Goal: Information Seeking & Learning: Learn about a topic

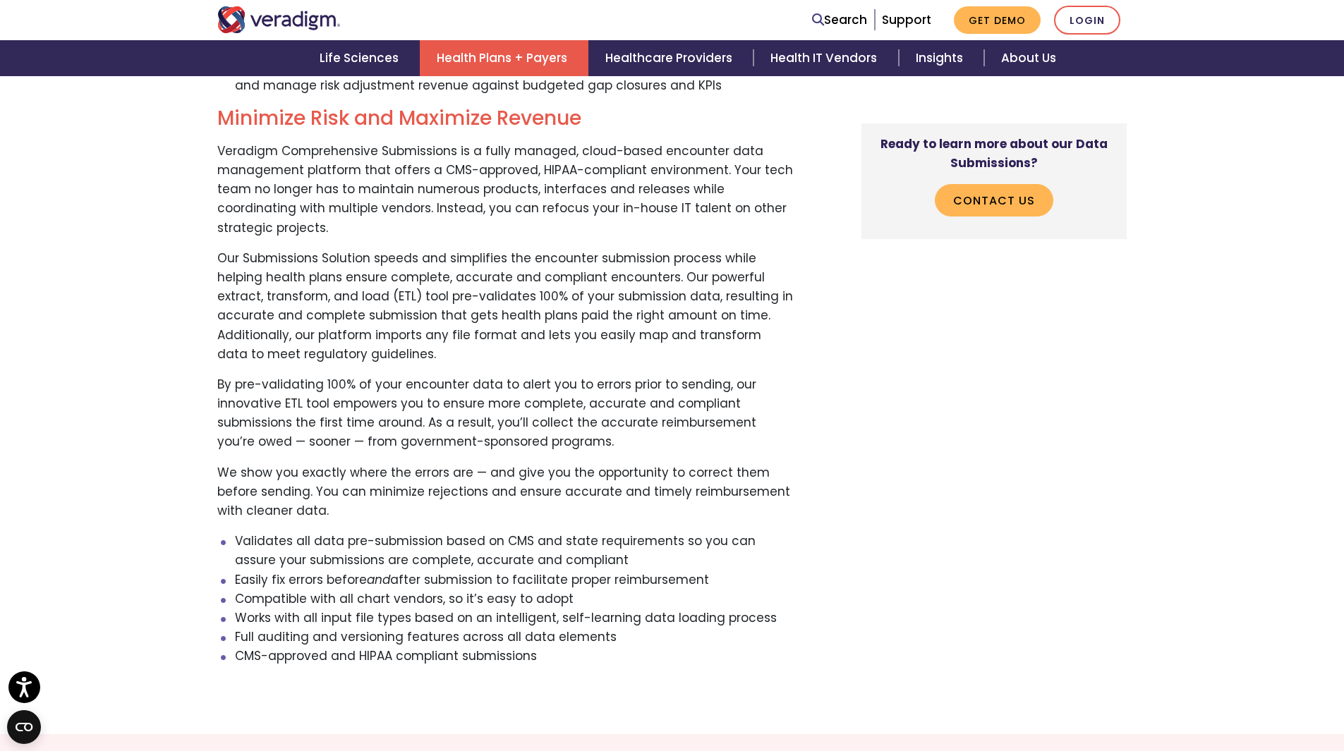
scroll to position [1552, 0]
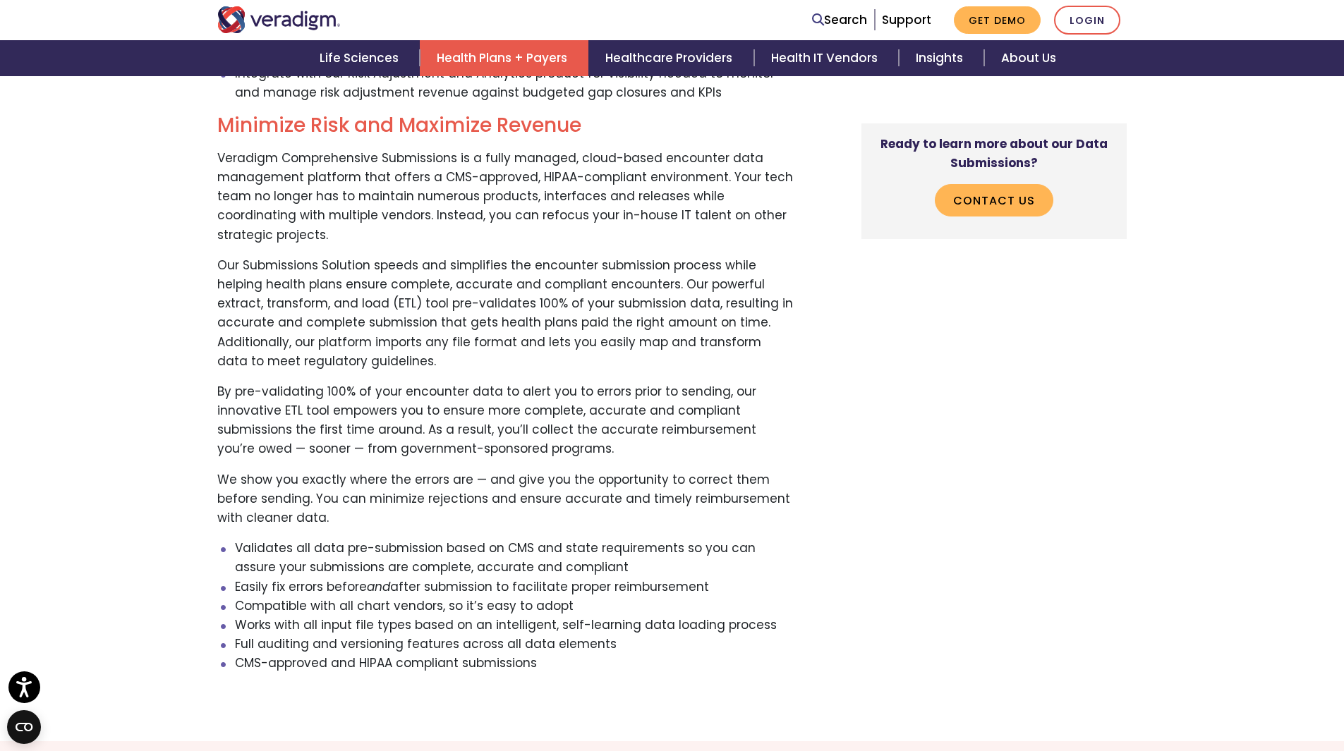
drag, startPoint x: 384, startPoint y: 3, endPoint x: 169, endPoint y: 140, distance: 254.4
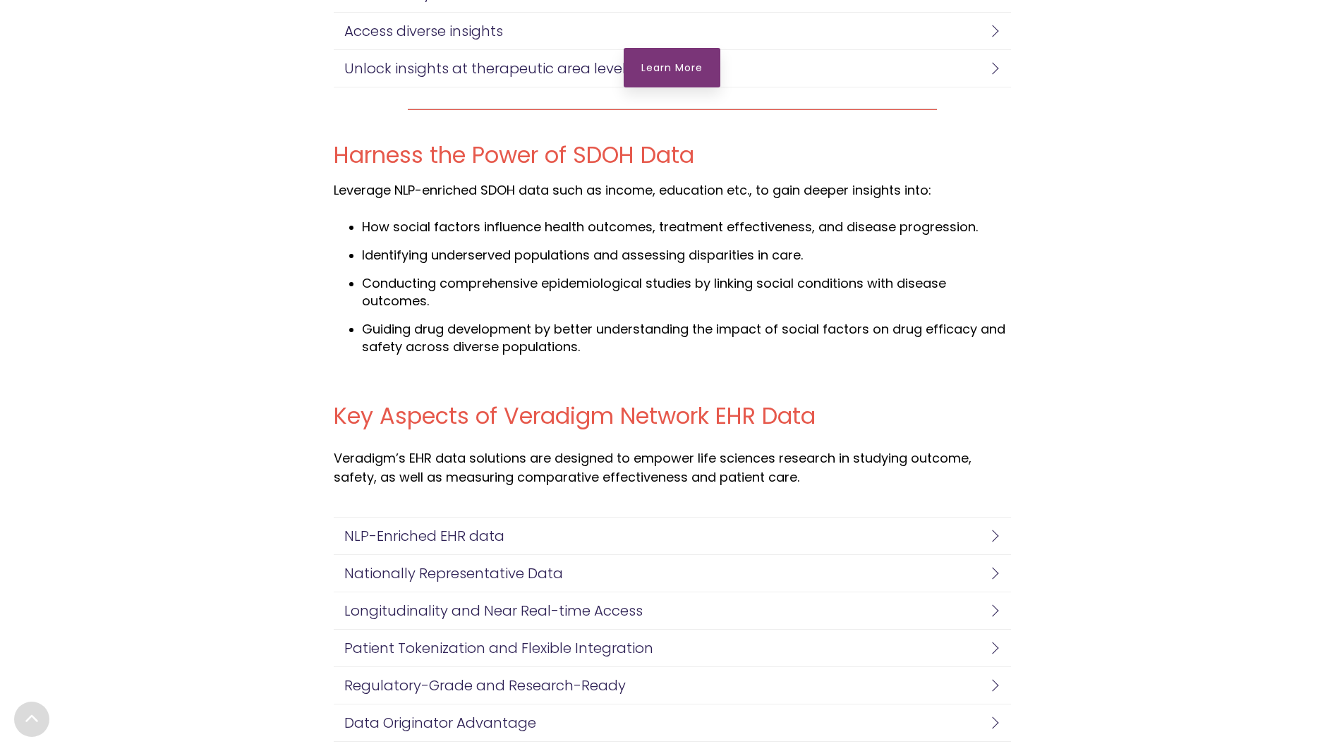
scroll to position [2892, 0]
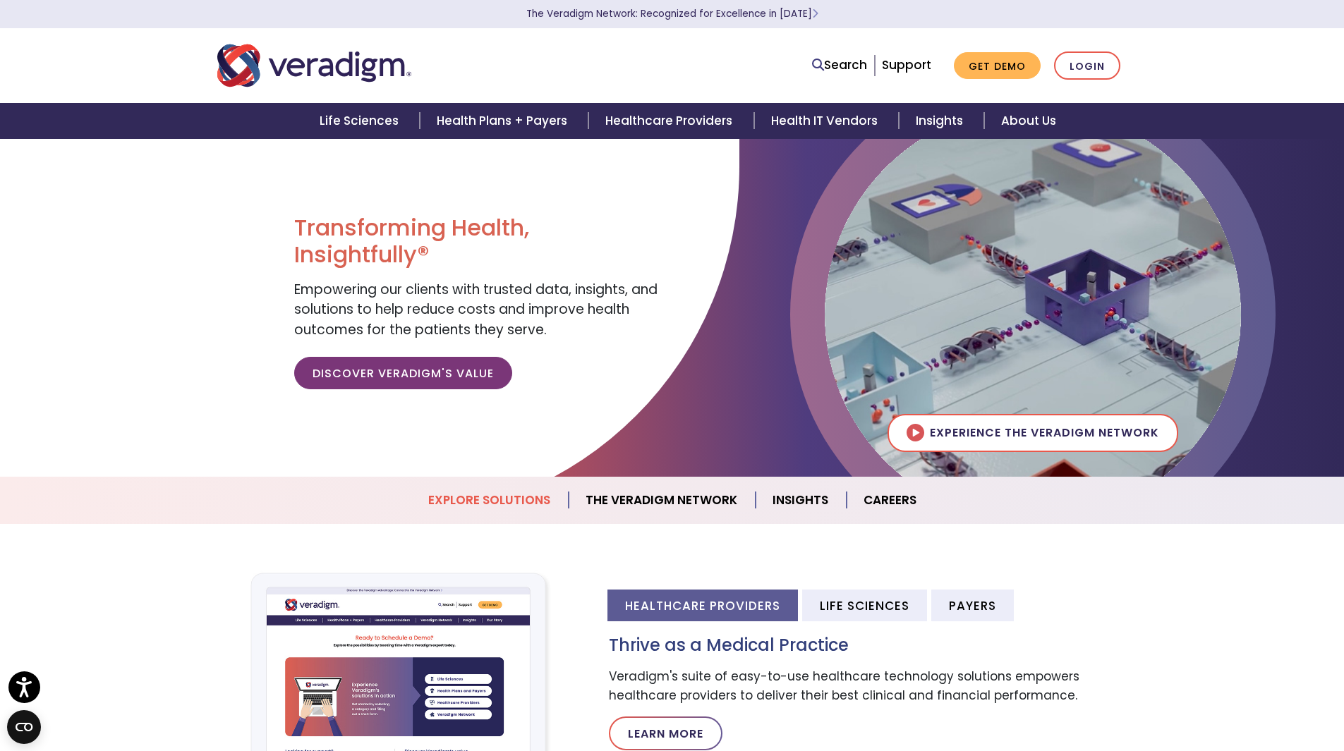
click at [513, 503] on link "Explore Solutions" at bounding box center [489, 500] width 157 height 36
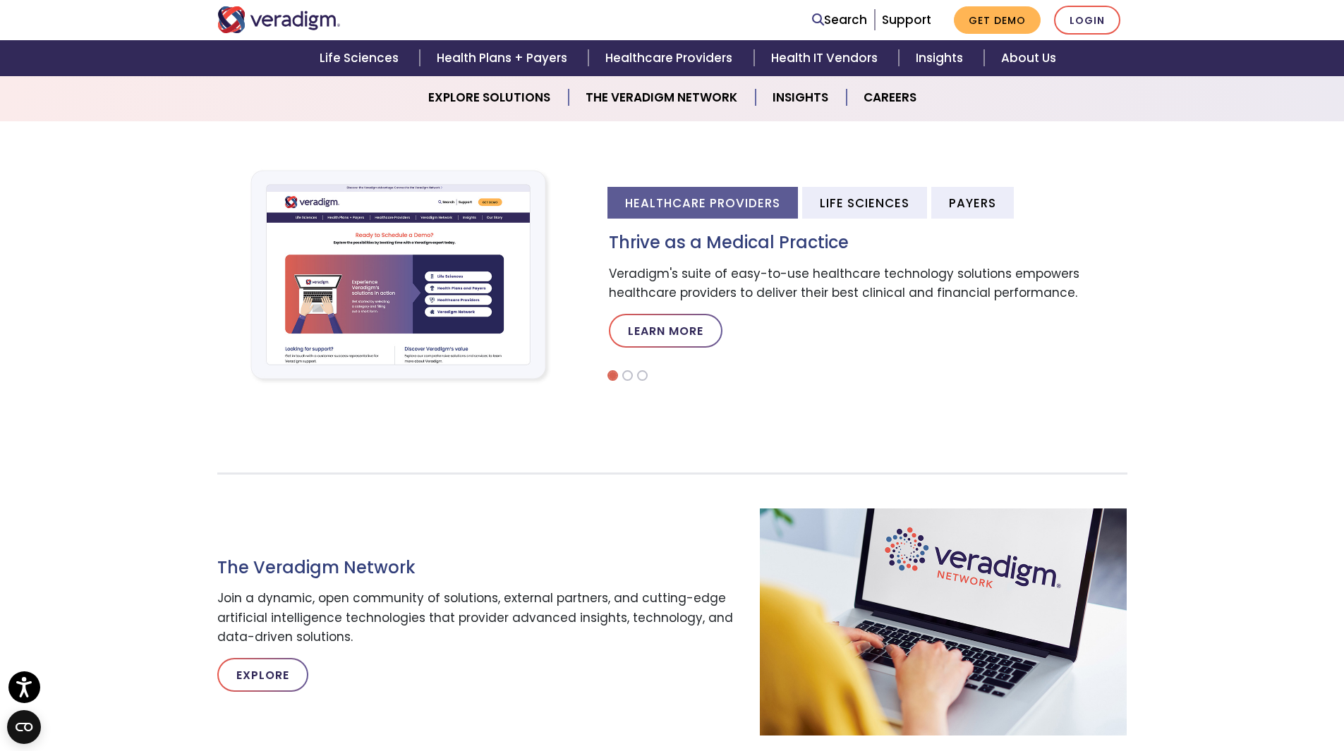
scroll to position [379, 0]
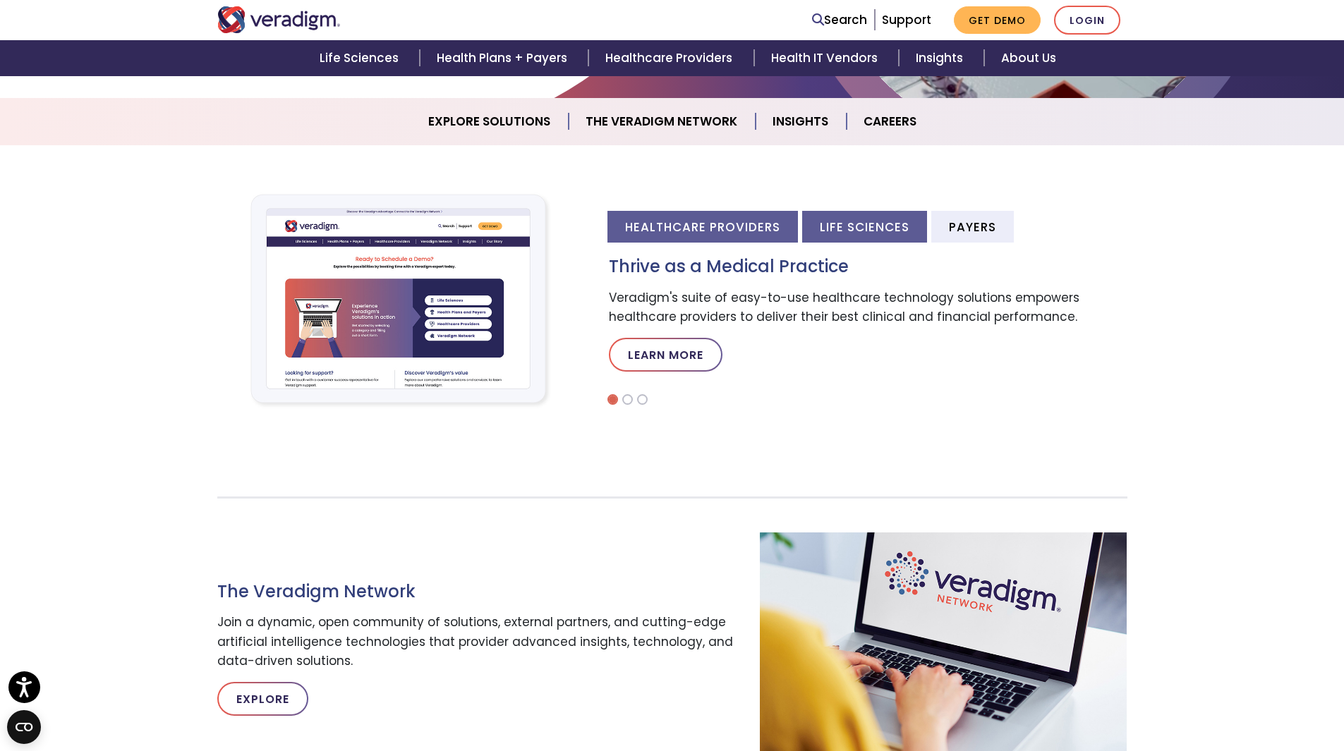
click at [867, 236] on li "Life Sciences" at bounding box center [864, 227] width 125 height 32
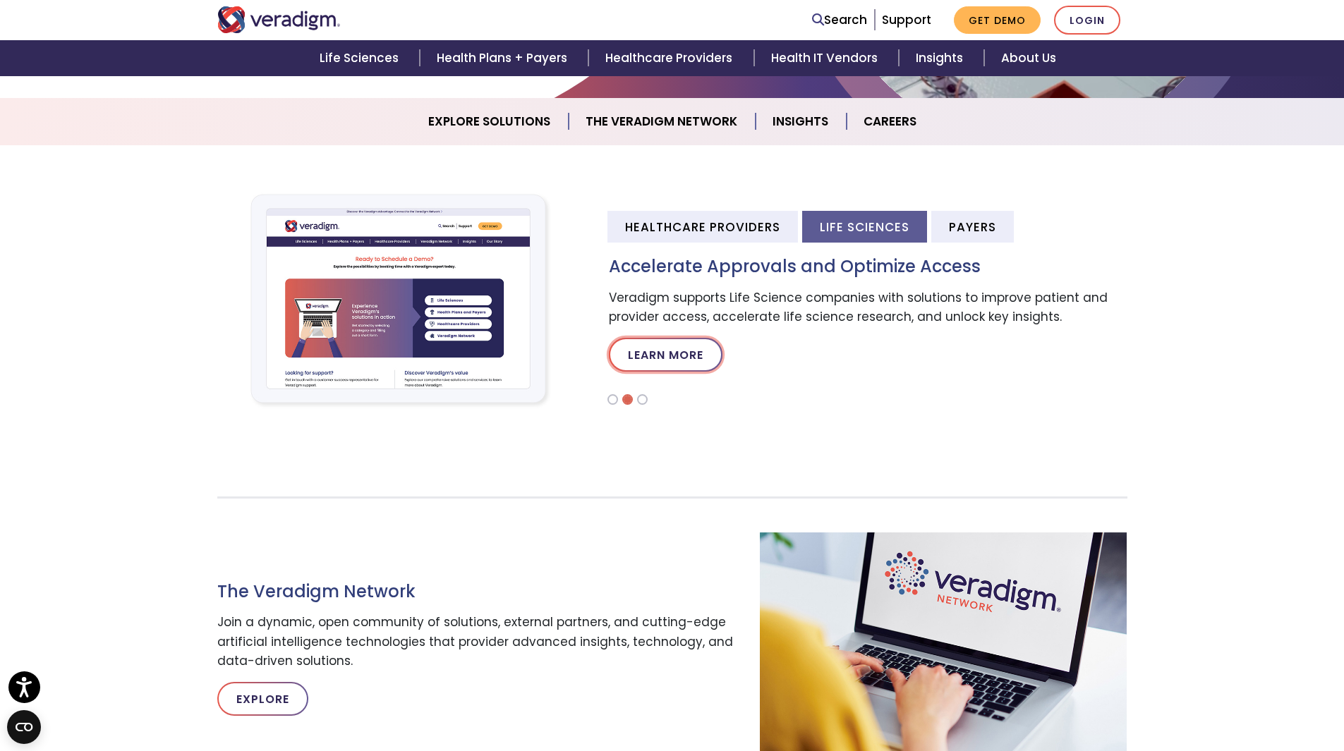
click at [672, 348] on link "Learn More" at bounding box center [666, 355] width 114 height 34
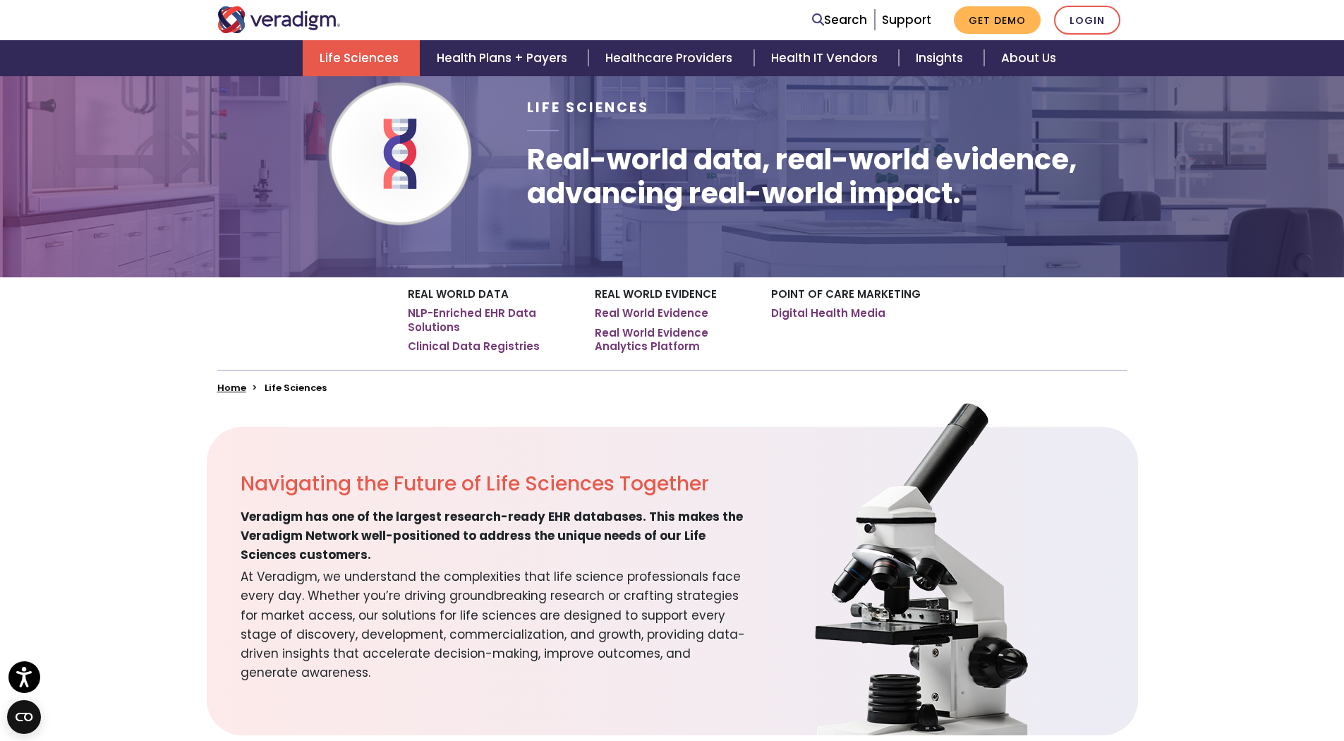
scroll to position [71, 0]
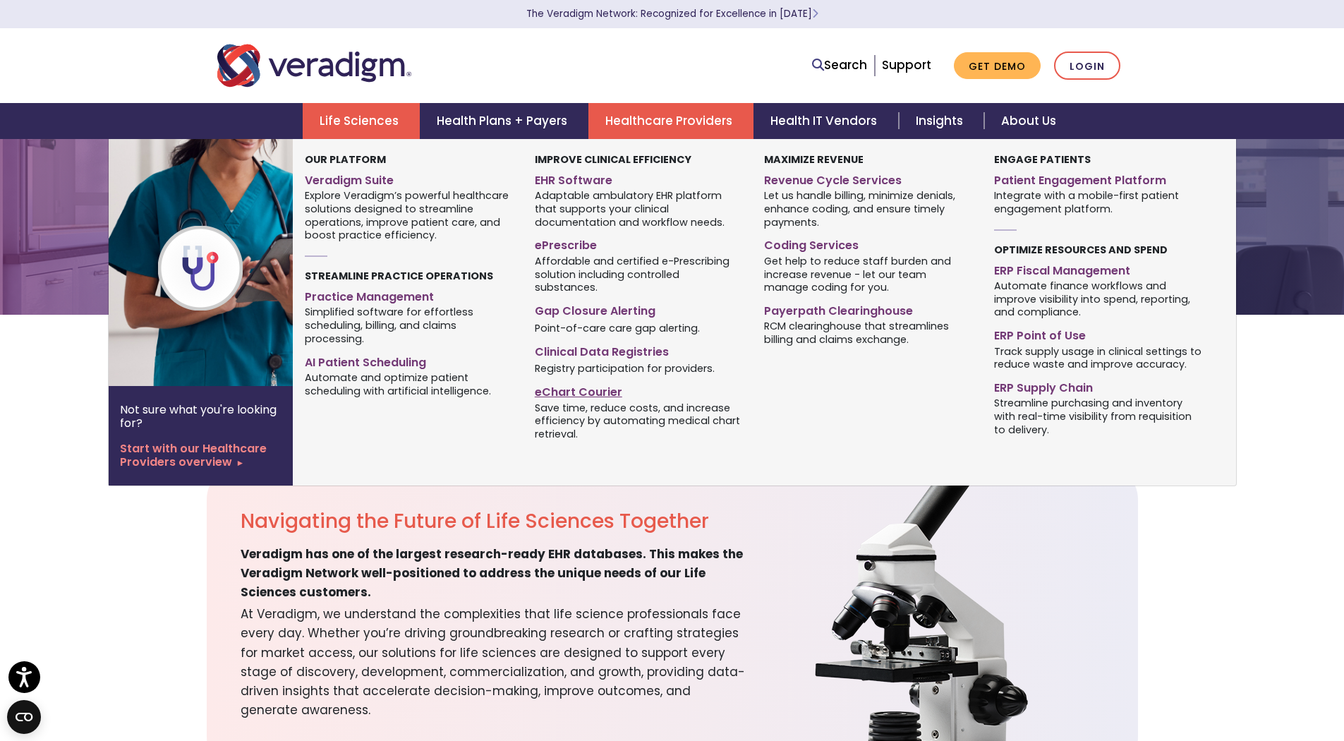
click at [590, 379] on link "eChart Courier" at bounding box center [639, 389] width 208 height 20
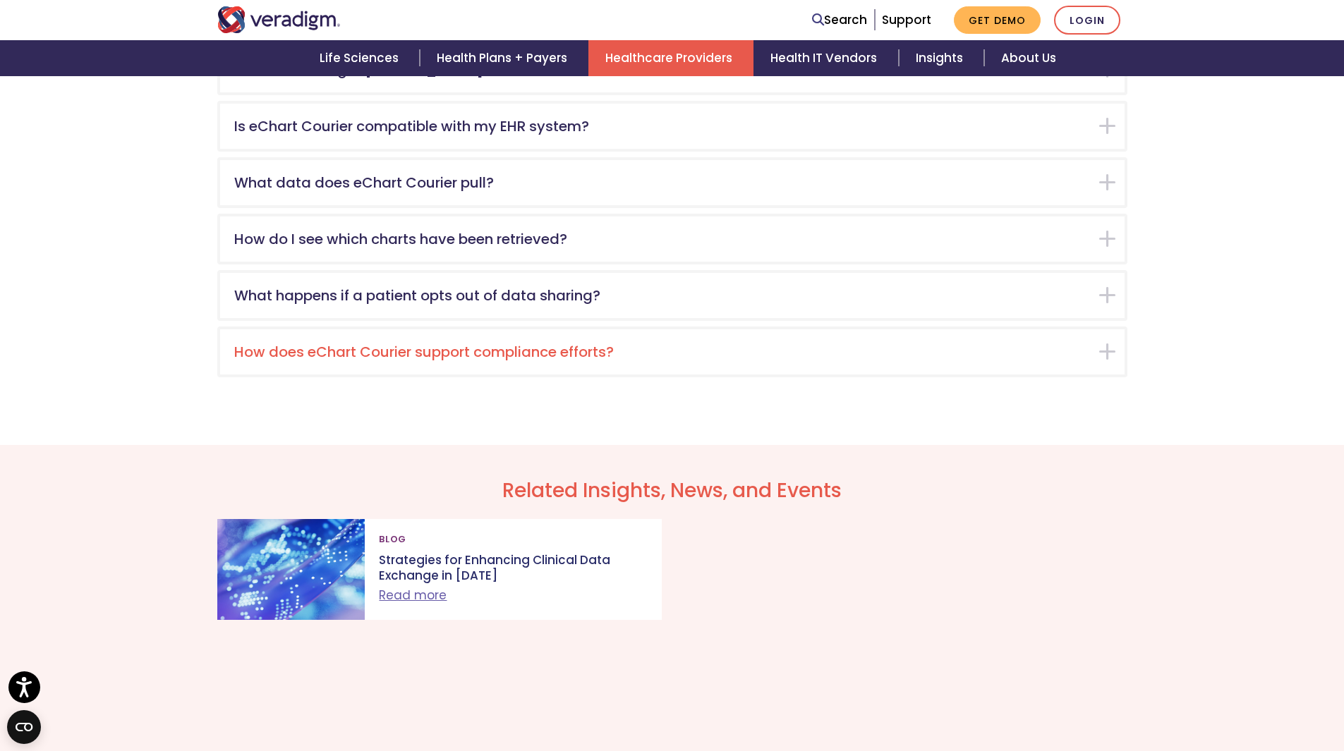
scroll to position [2327, 0]
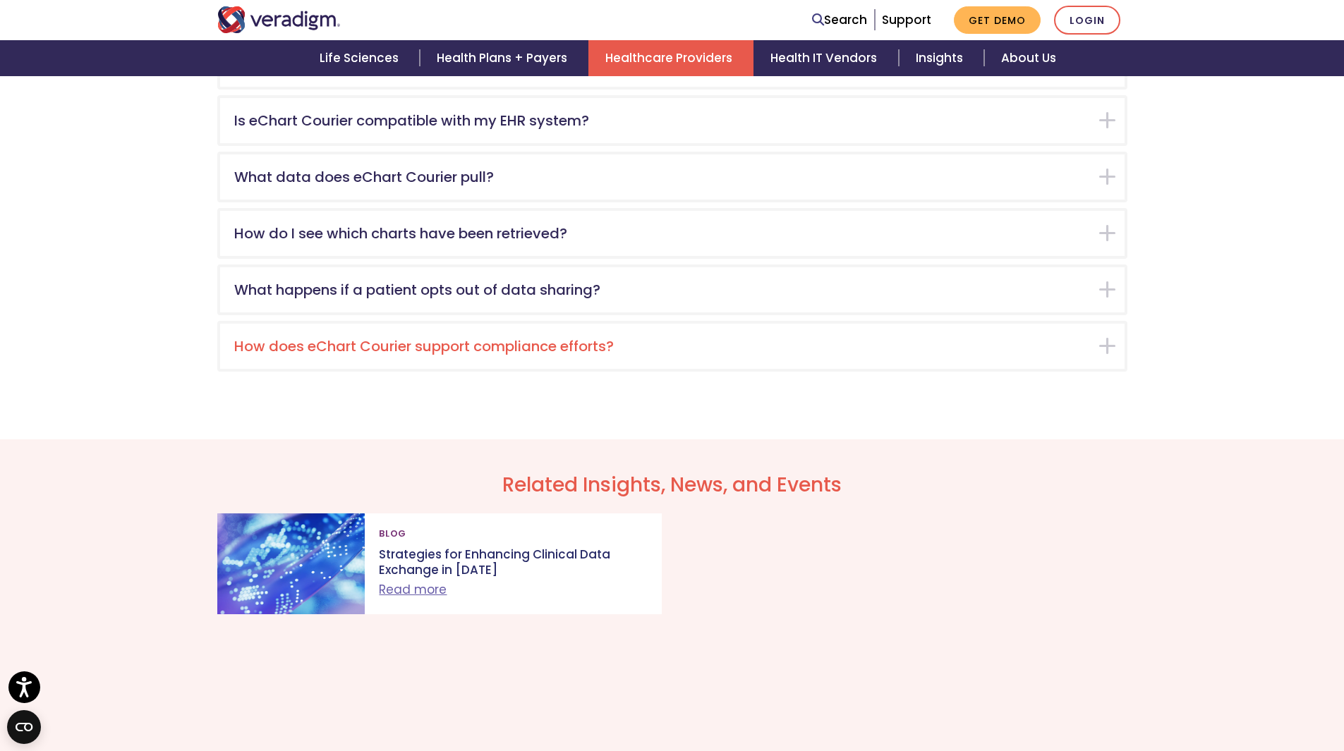
click at [391, 353] on h5 "How does eChart Courier support compliance efforts?" at bounding box center [661, 346] width 855 height 17
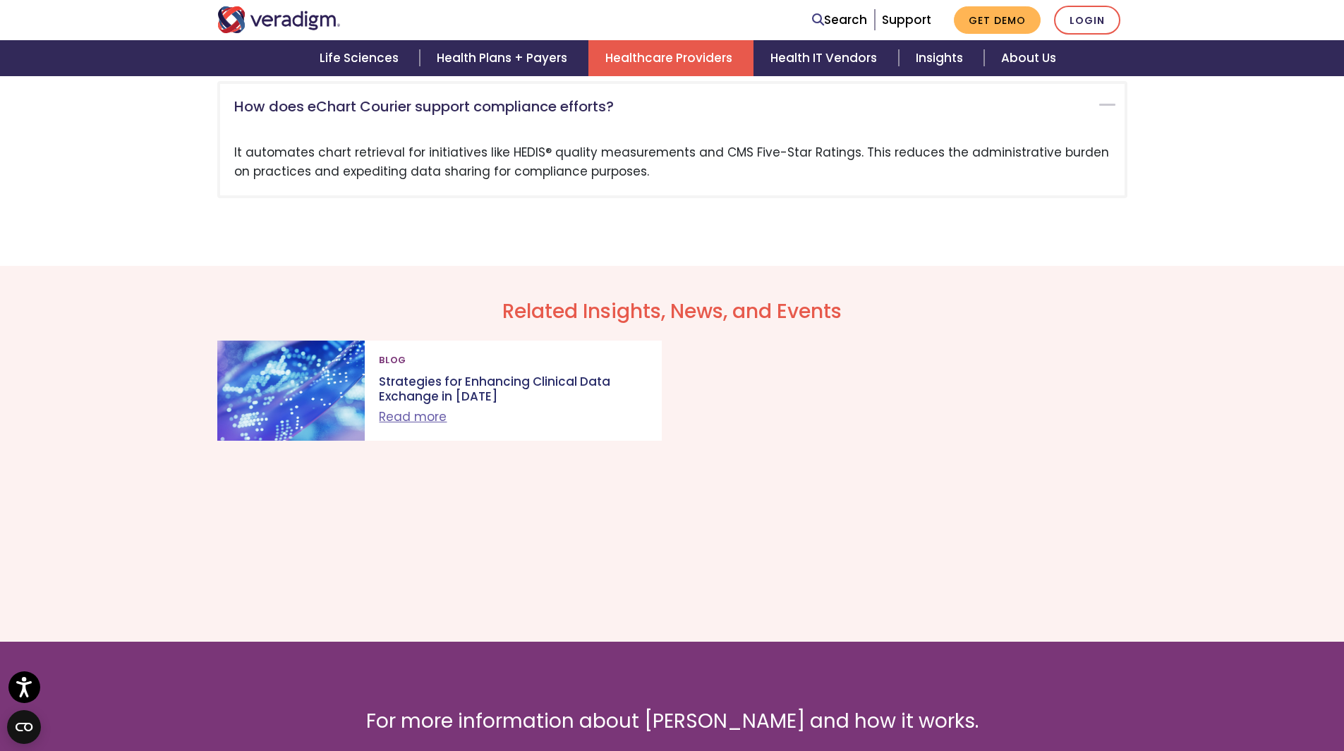
scroll to position [2568, 0]
click at [528, 114] on h5 "How does eChart Courier support compliance efforts?" at bounding box center [661, 105] width 855 height 17
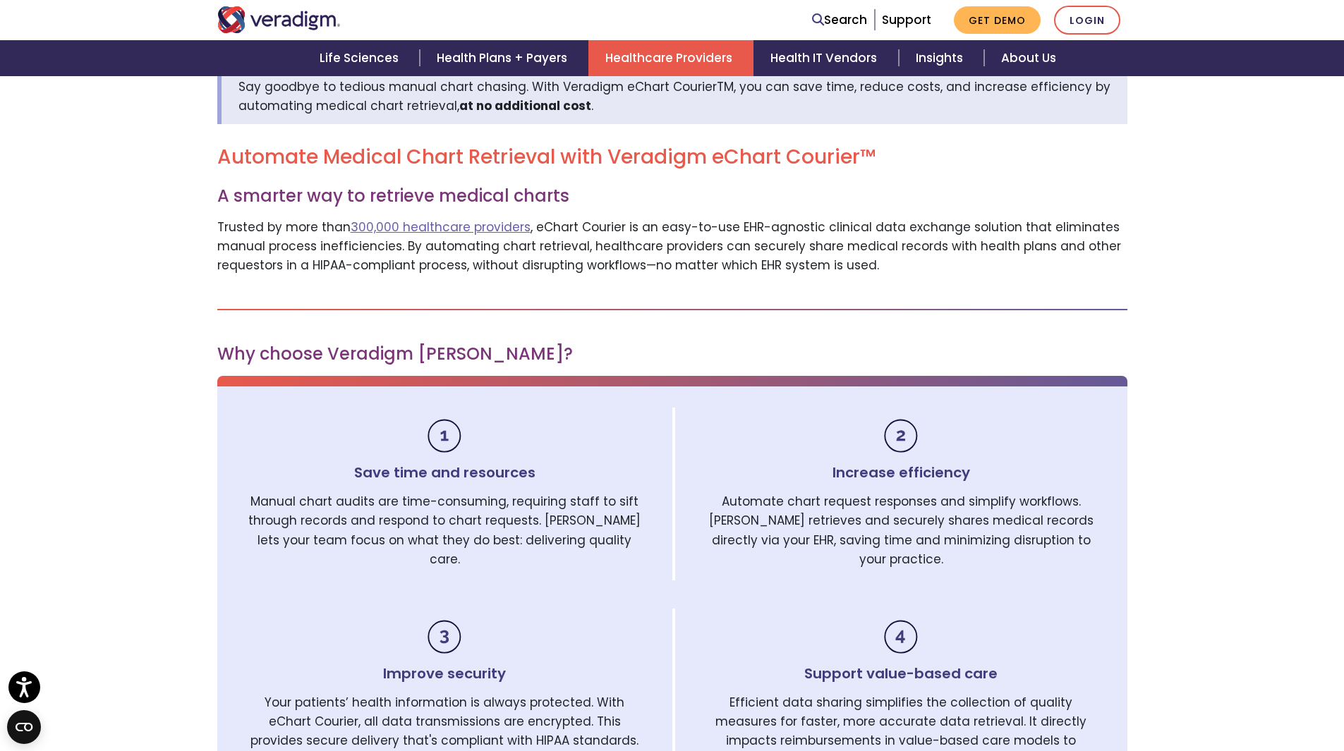
scroll to position [29, 0]
